Goal: Task Accomplishment & Management: Manage account settings

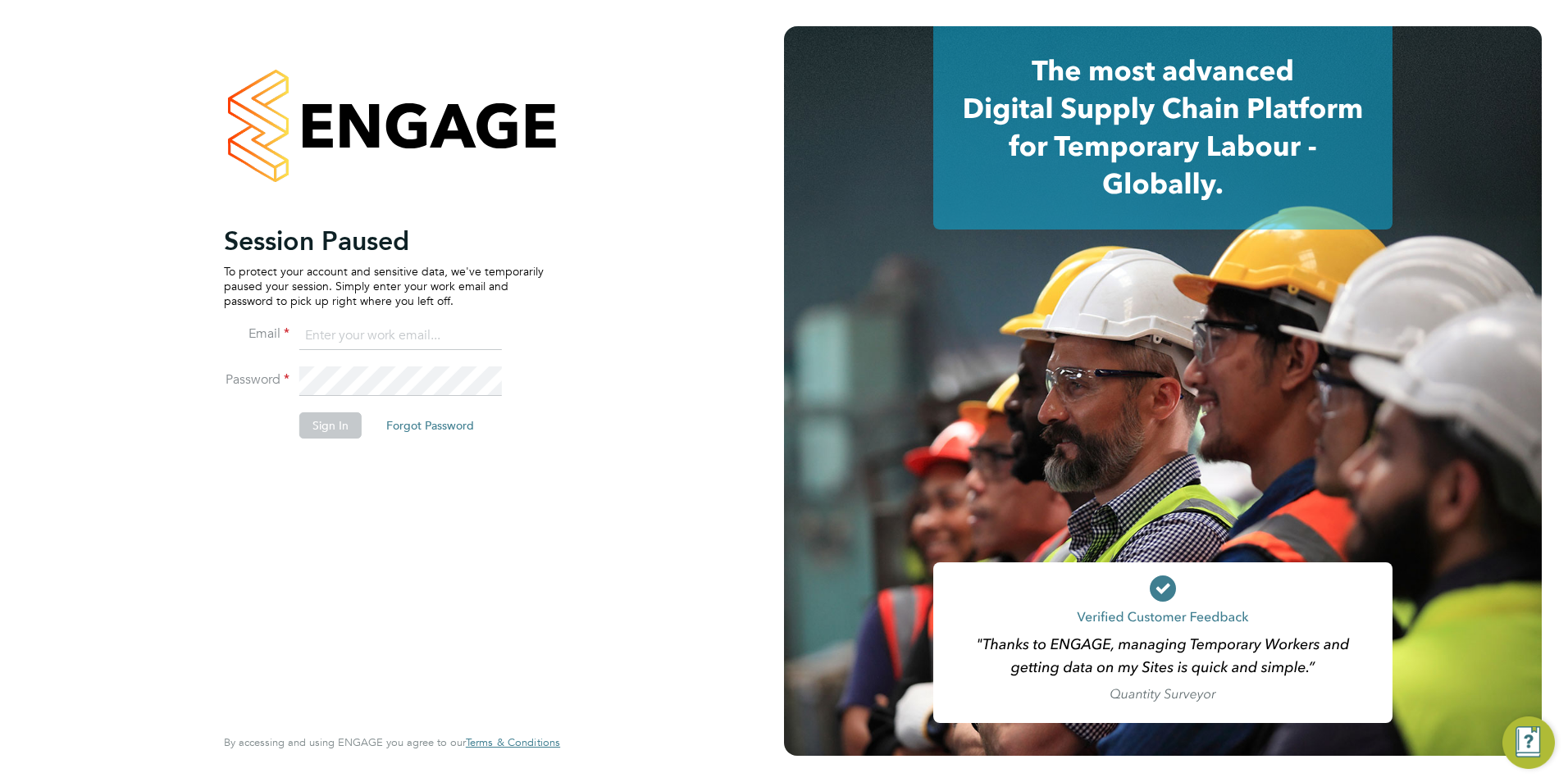
type input "billy.McNamara@regensolutions.co.uk"
click at [335, 424] on button "Sign In" at bounding box center [330, 425] width 62 height 26
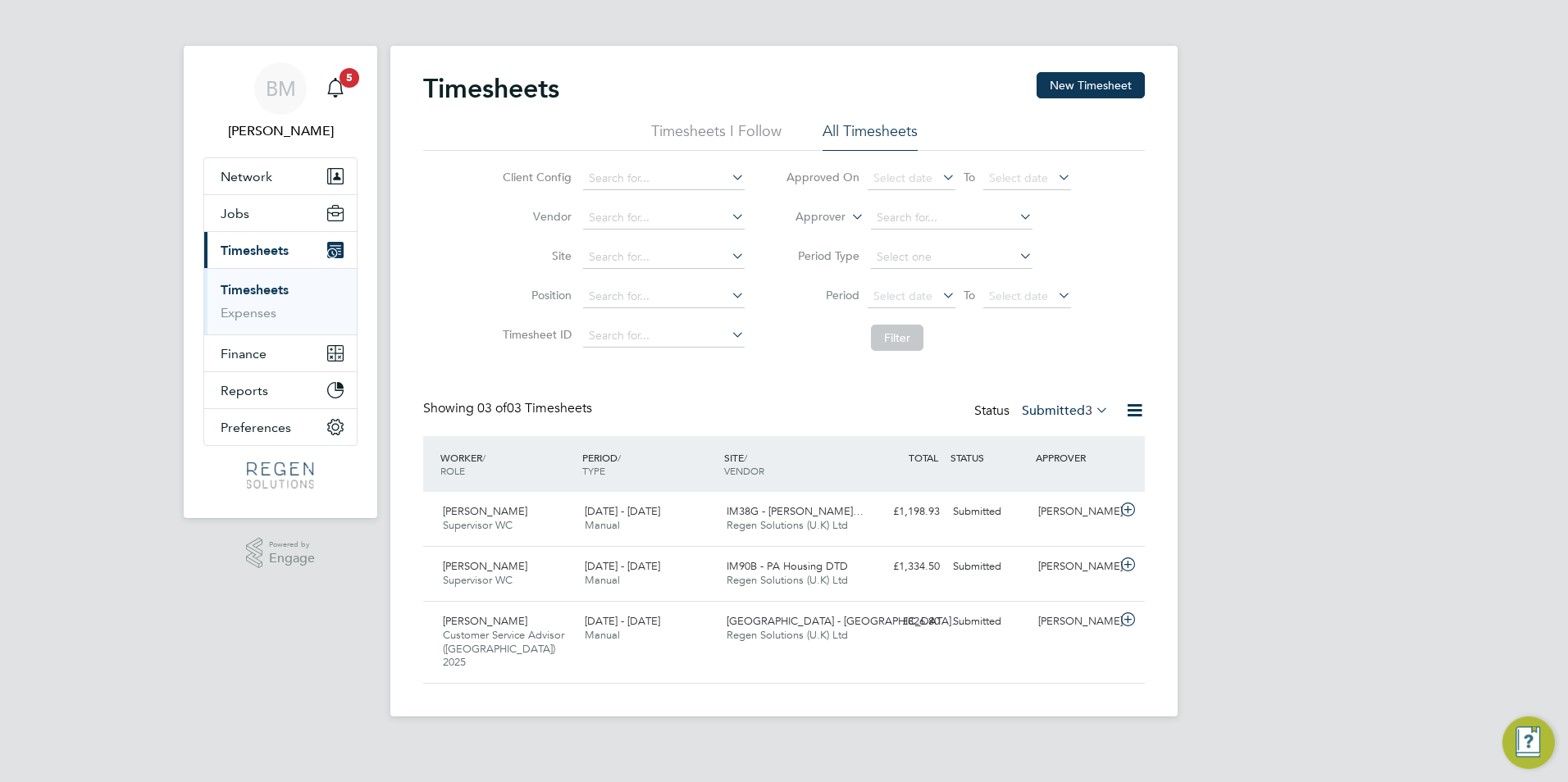
click at [1033, 404] on label "Submitted 3" at bounding box center [1065, 410] width 87 height 17
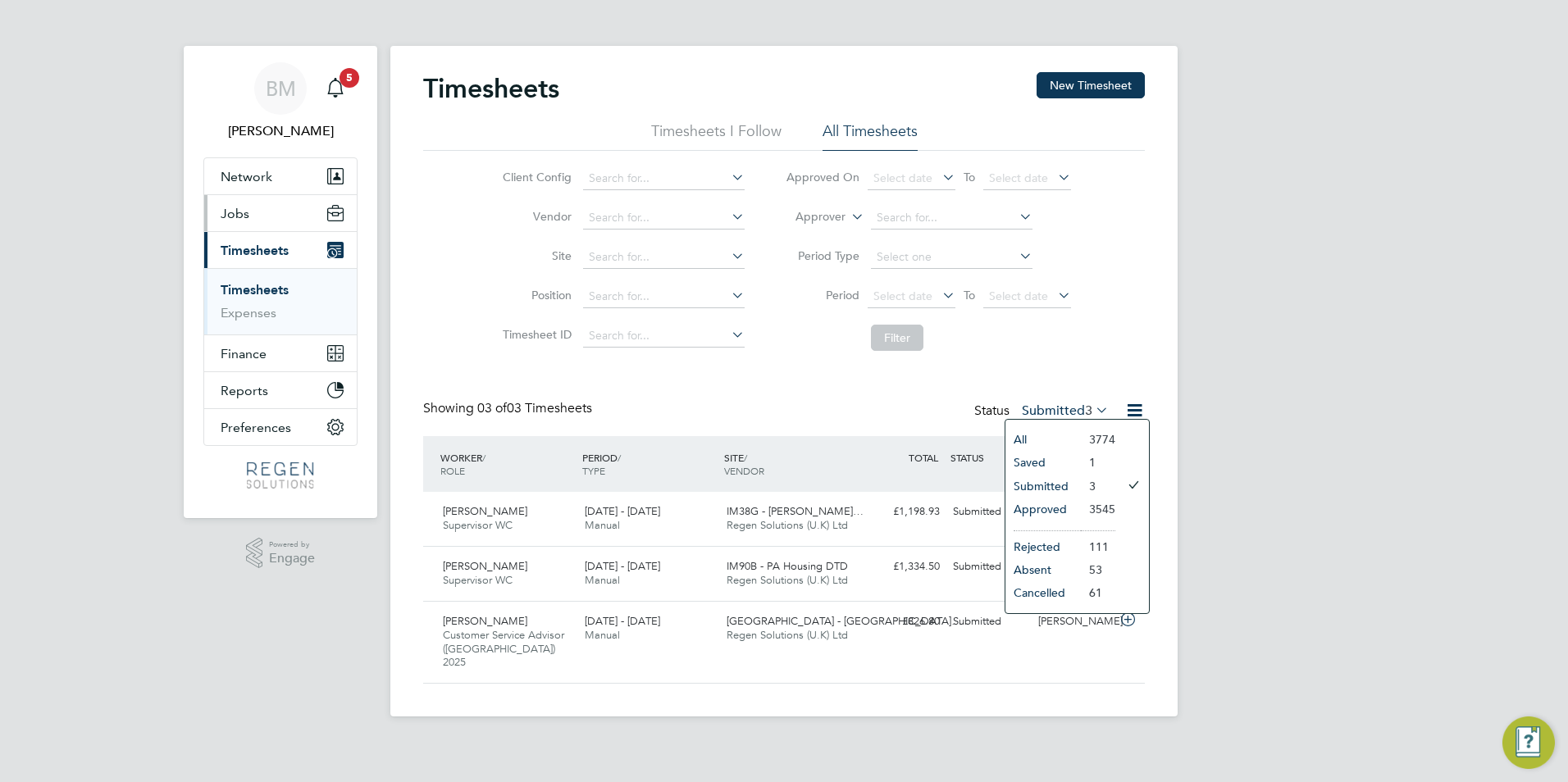
click at [238, 221] on span "Jobs" at bounding box center [235, 214] width 29 height 16
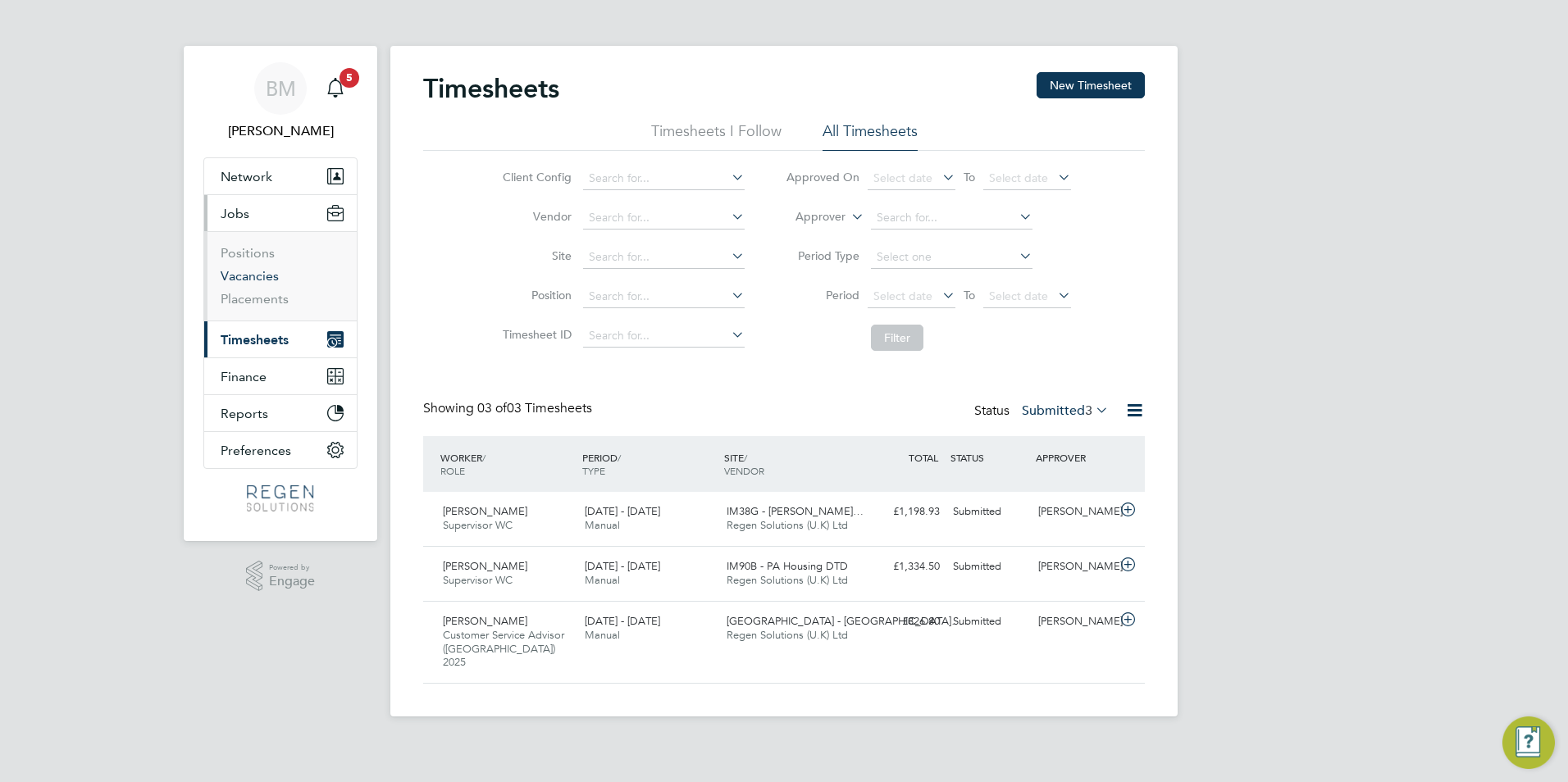
click at [262, 279] on link "Vacancies" at bounding box center [250, 277] width 58 height 16
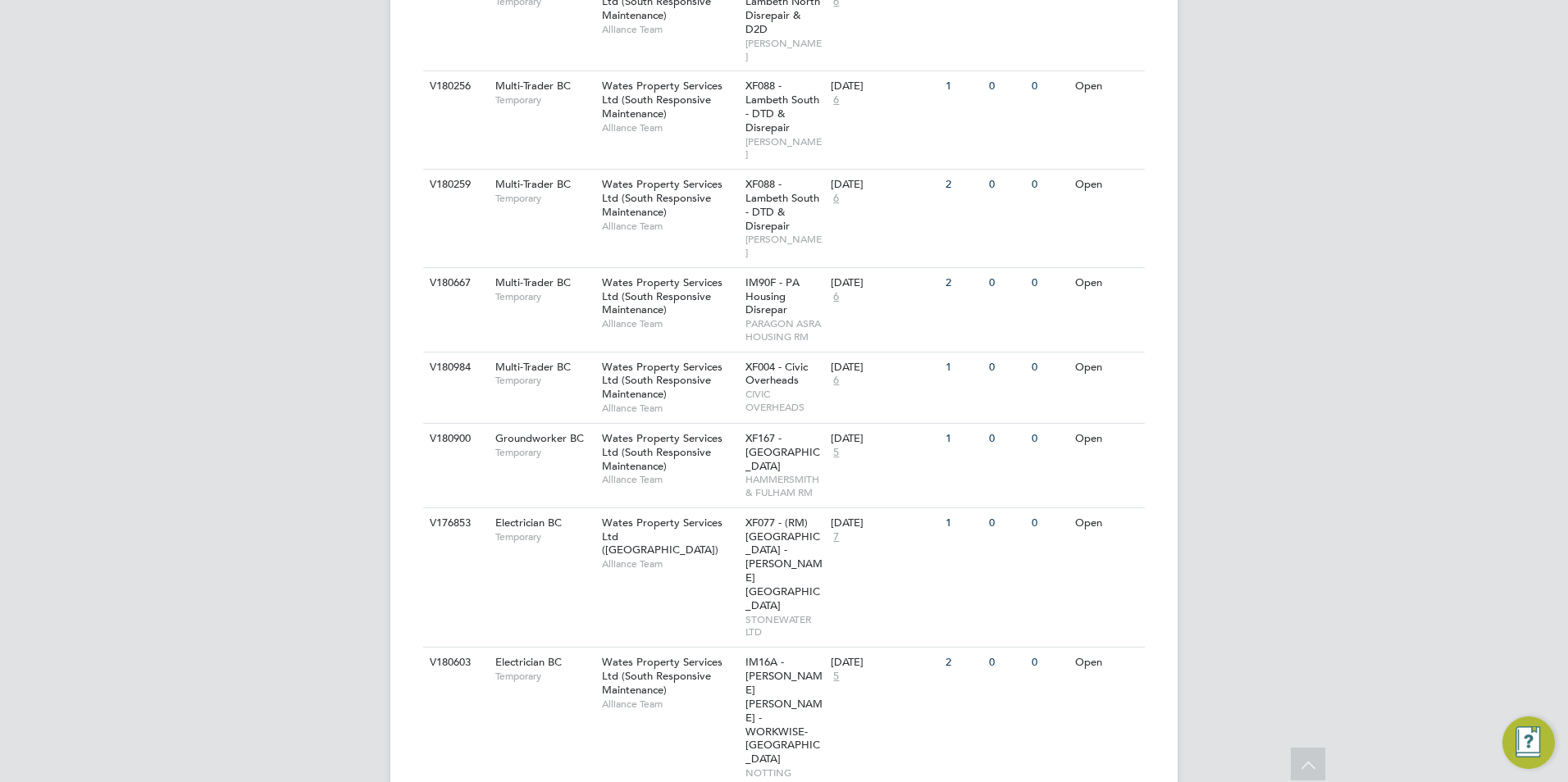
scroll to position [2009, 0]
